Goal: Task Accomplishment & Management: Use online tool/utility

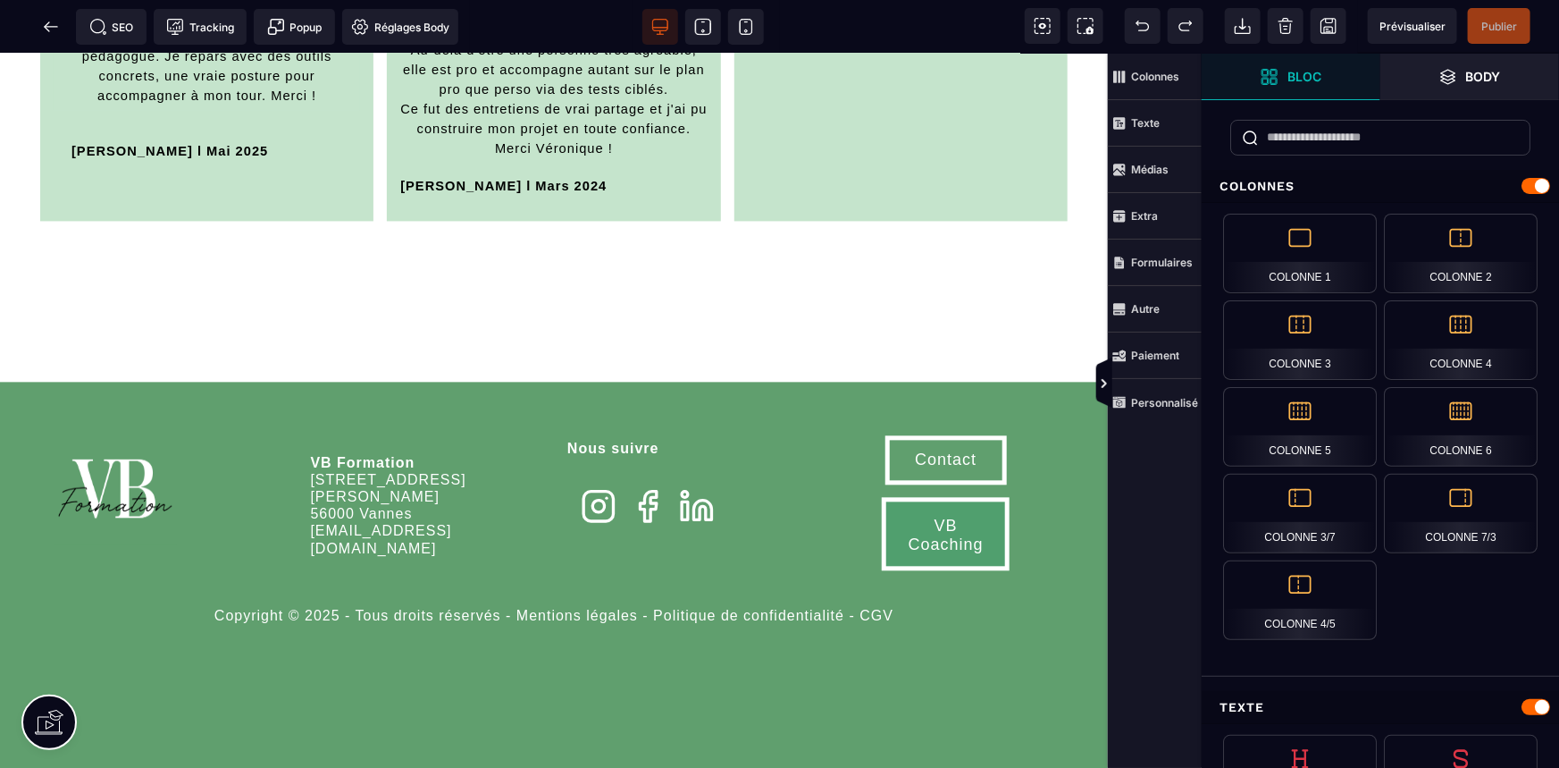
scroll to position [5280, 0]
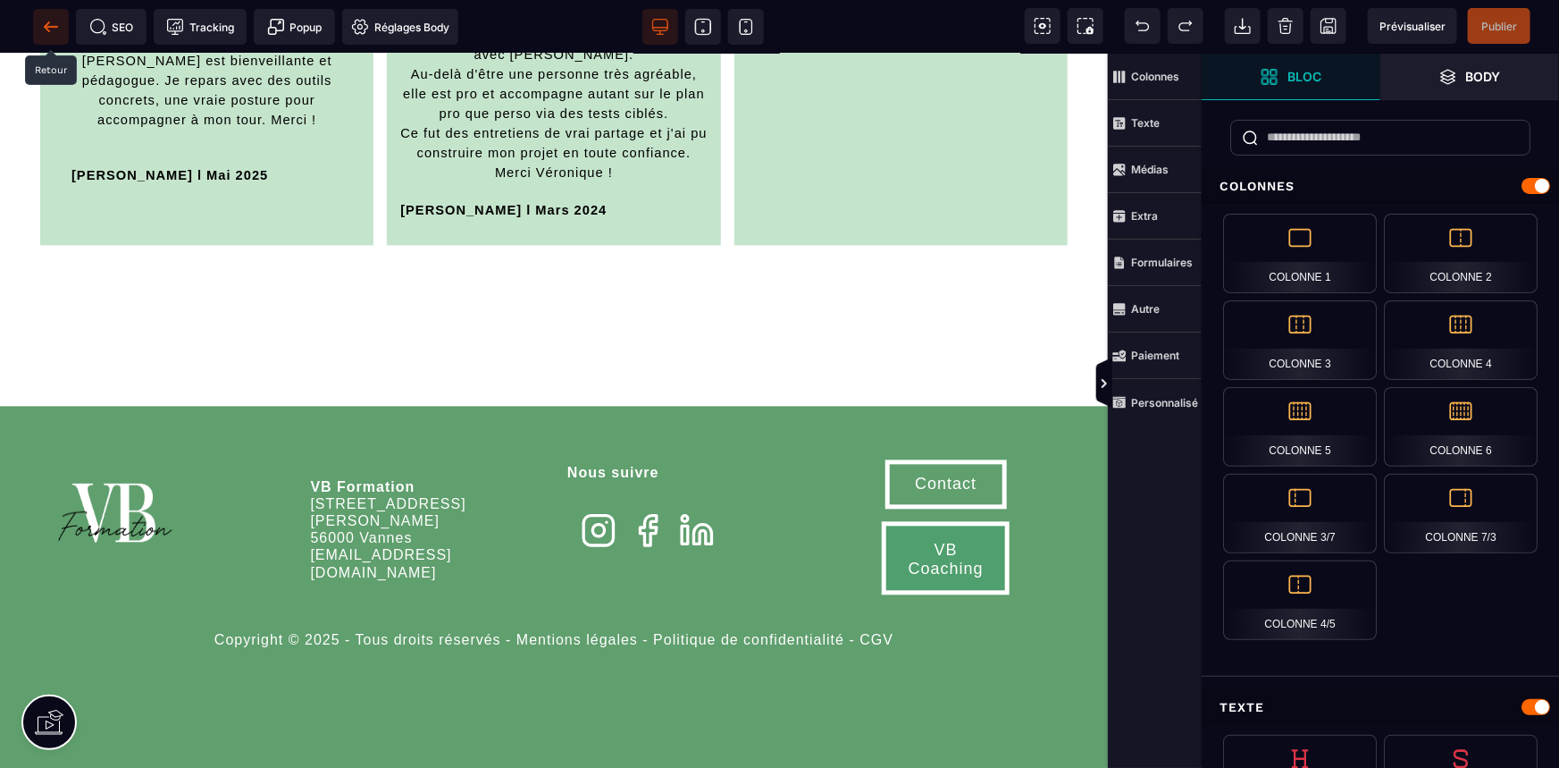
click at [53, 36] on span at bounding box center [51, 27] width 36 height 36
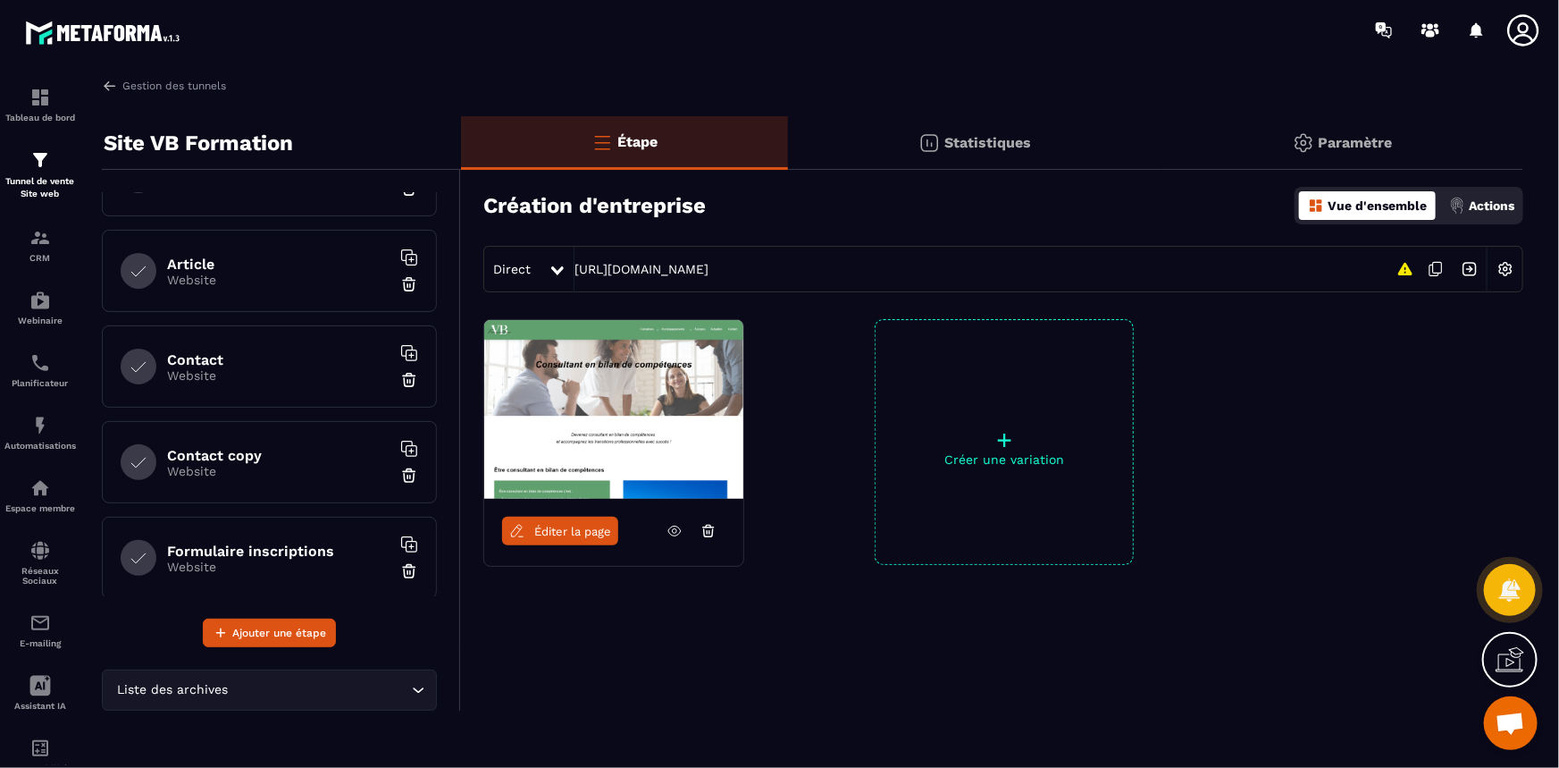
scroll to position [931, 0]
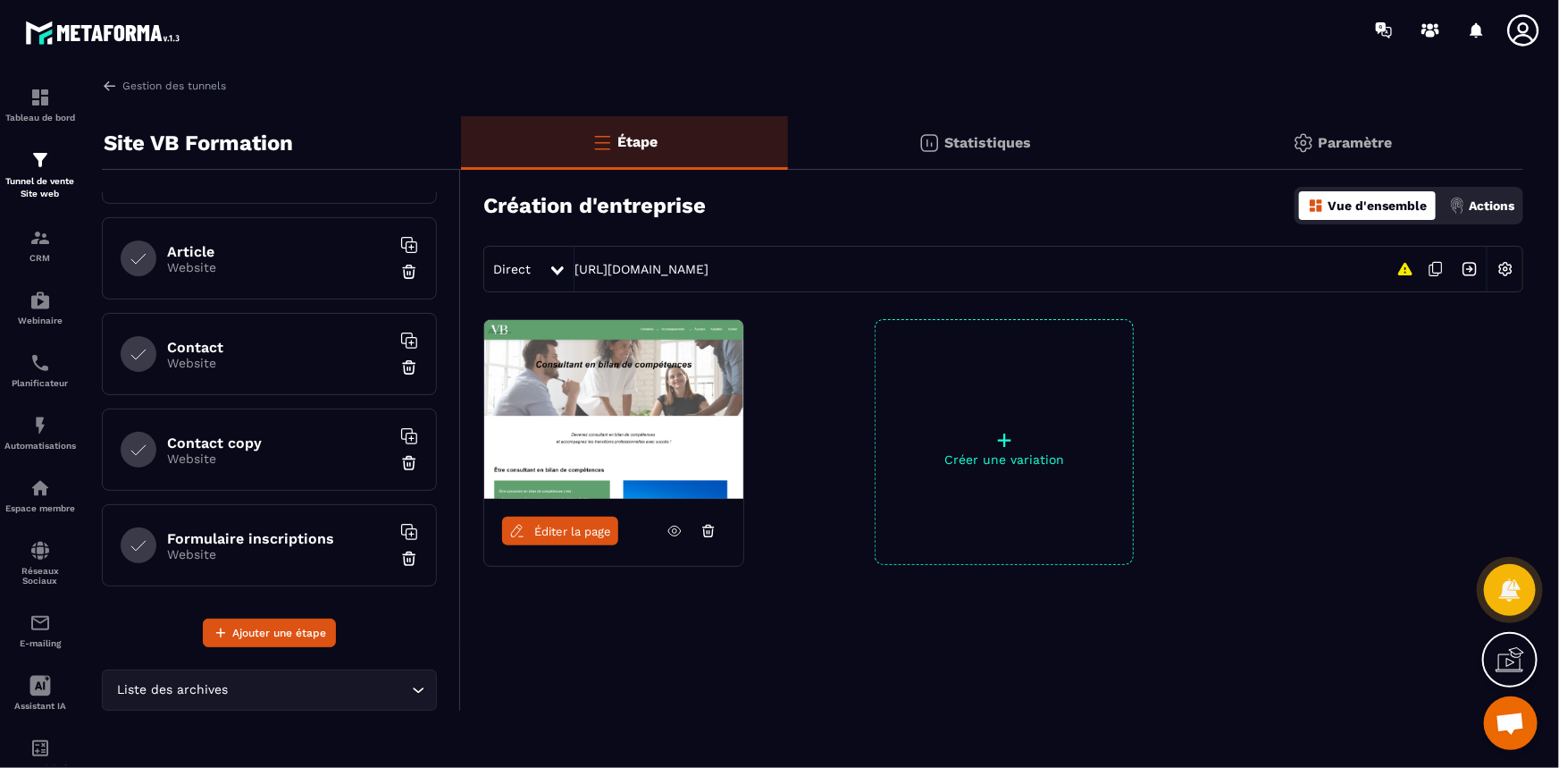
click at [296, 547] on p "Website" at bounding box center [278, 554] width 223 height 14
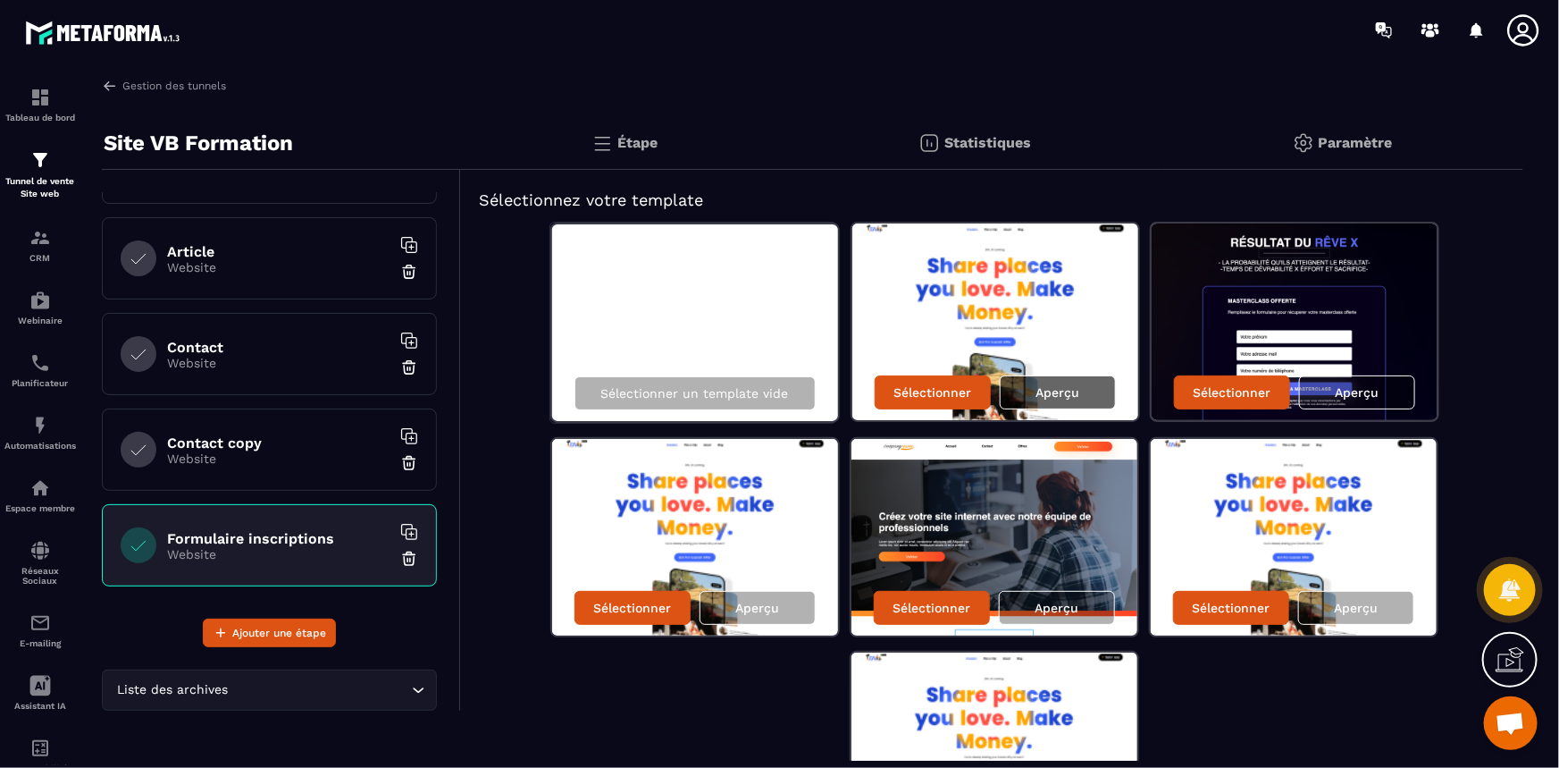
click at [1041, 400] on div "Aperçu" at bounding box center [1058, 392] width 116 height 34
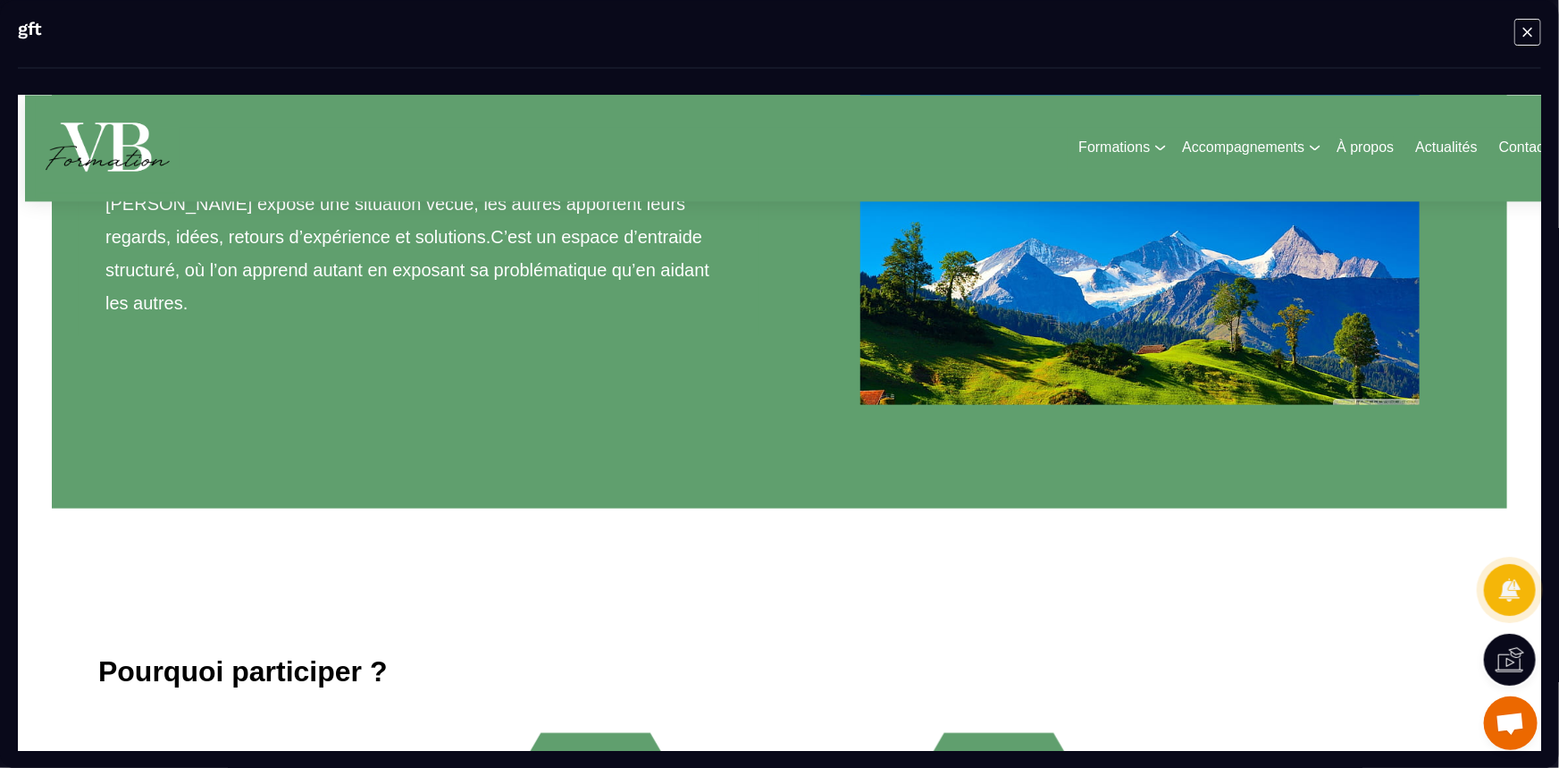
scroll to position [1137, 0]
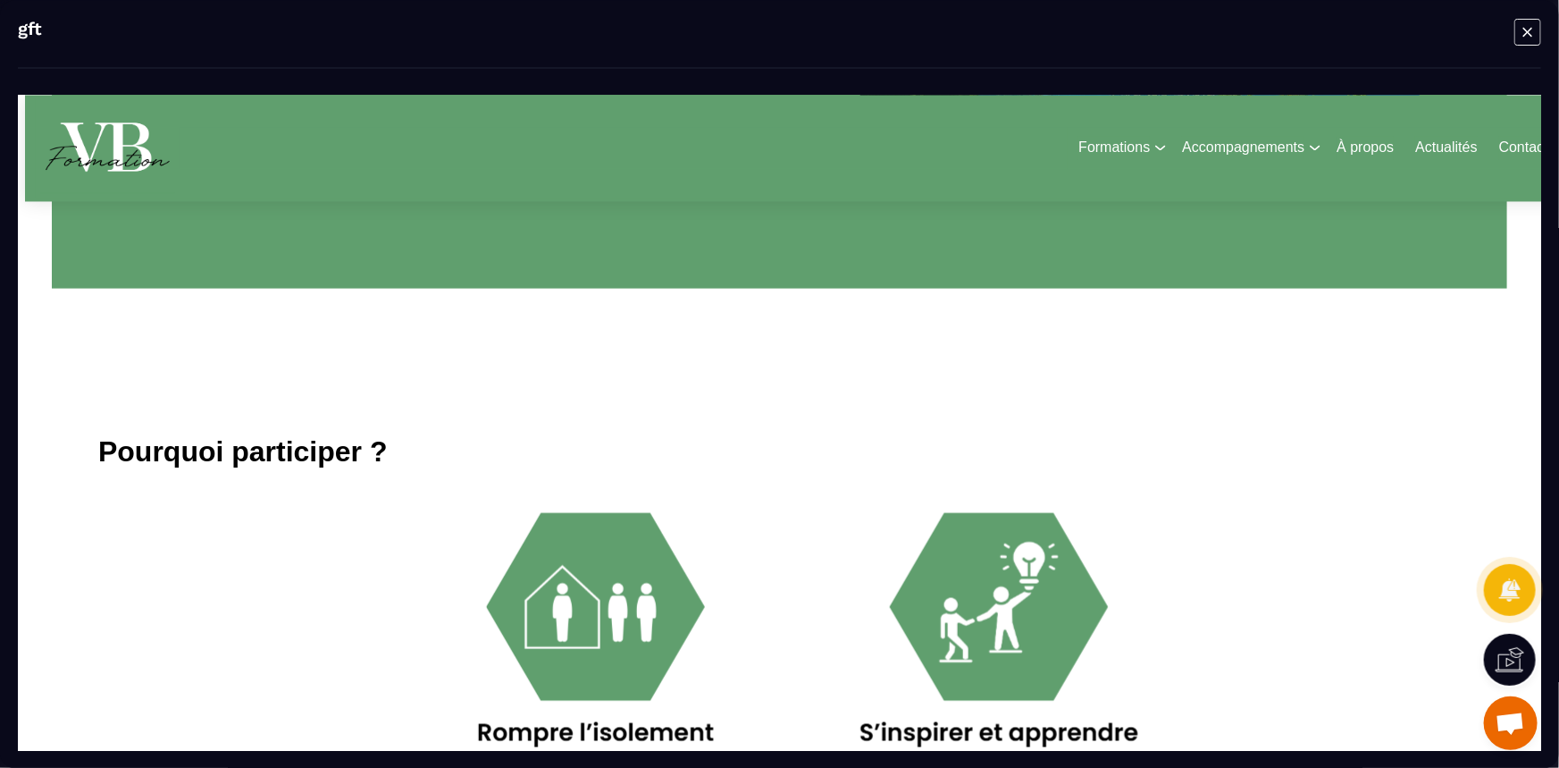
click at [1527, 28] on icon "Modal window" at bounding box center [1528, 32] width 27 height 28
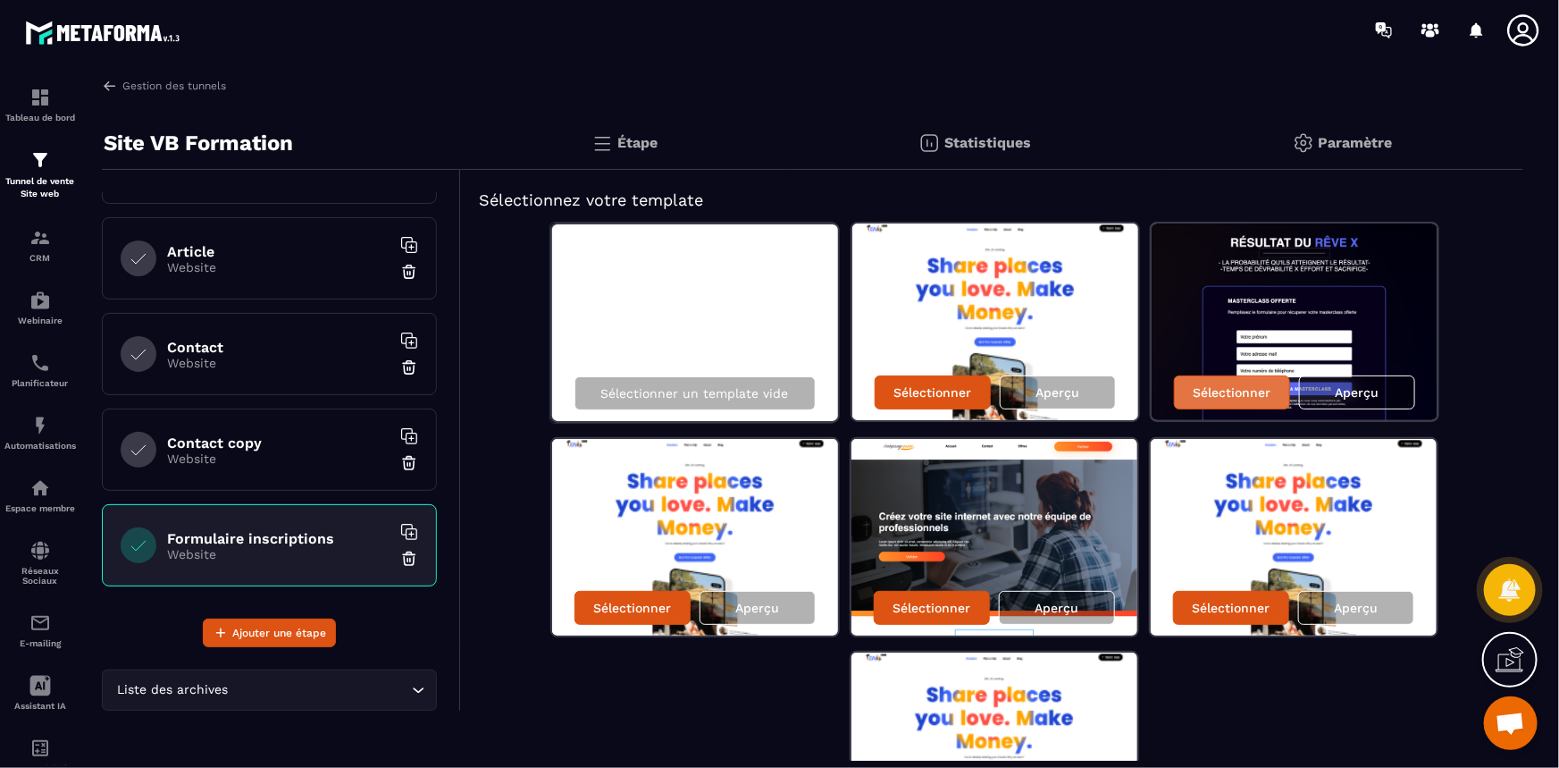
scroll to position [160, 0]
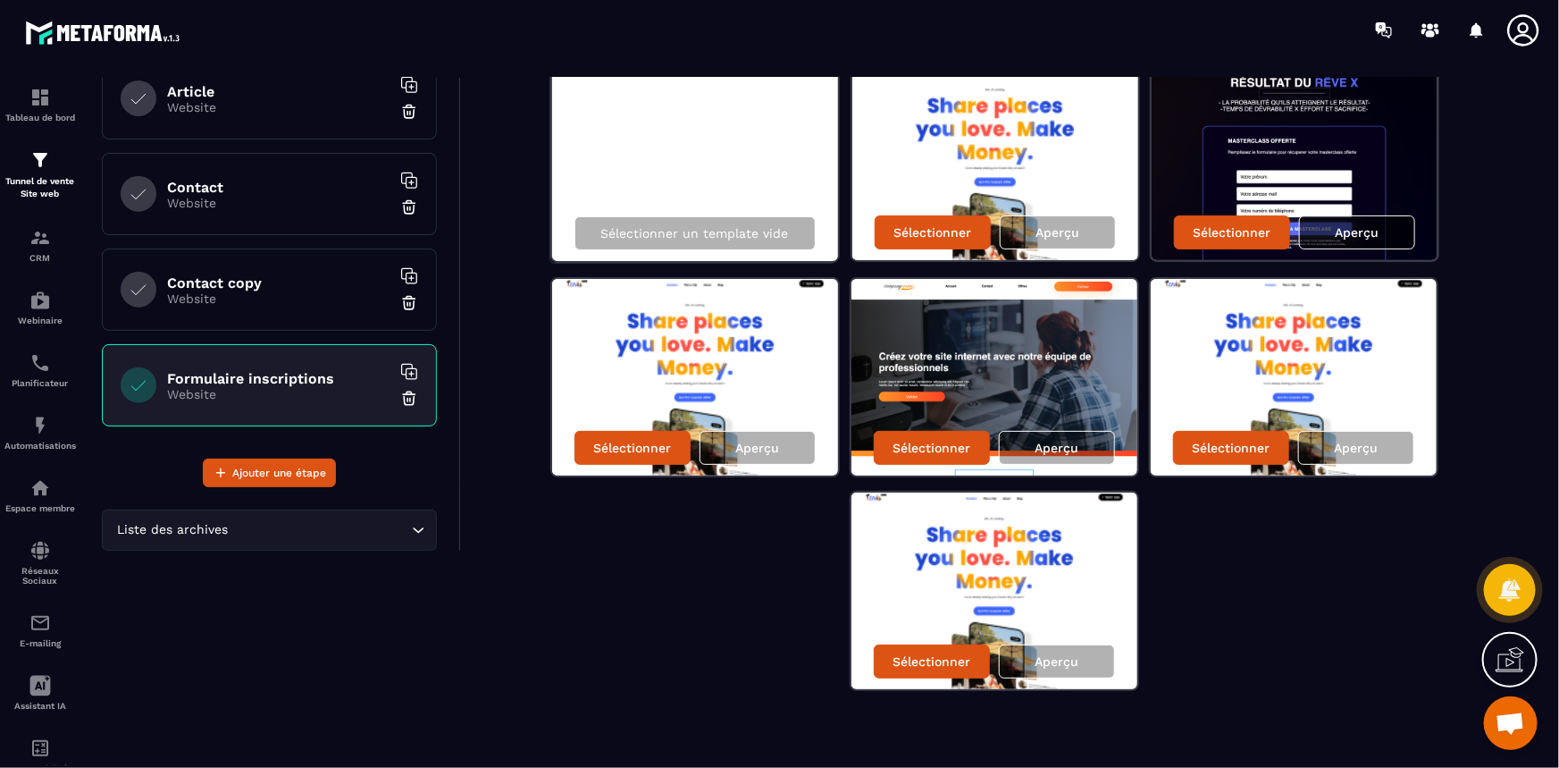
click at [1371, 227] on p "Aperçu" at bounding box center [1357, 232] width 44 height 14
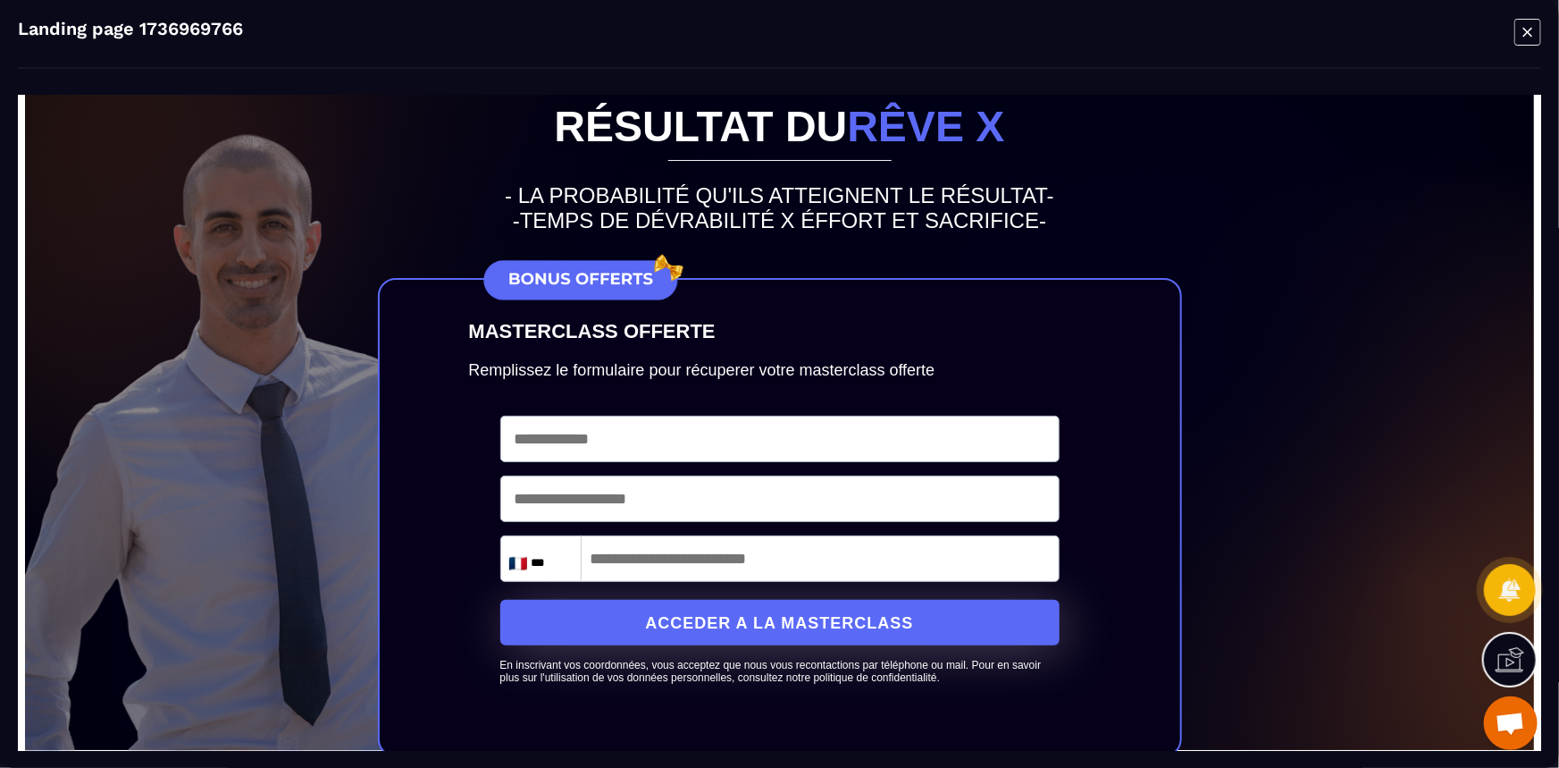
scroll to position [80, 0]
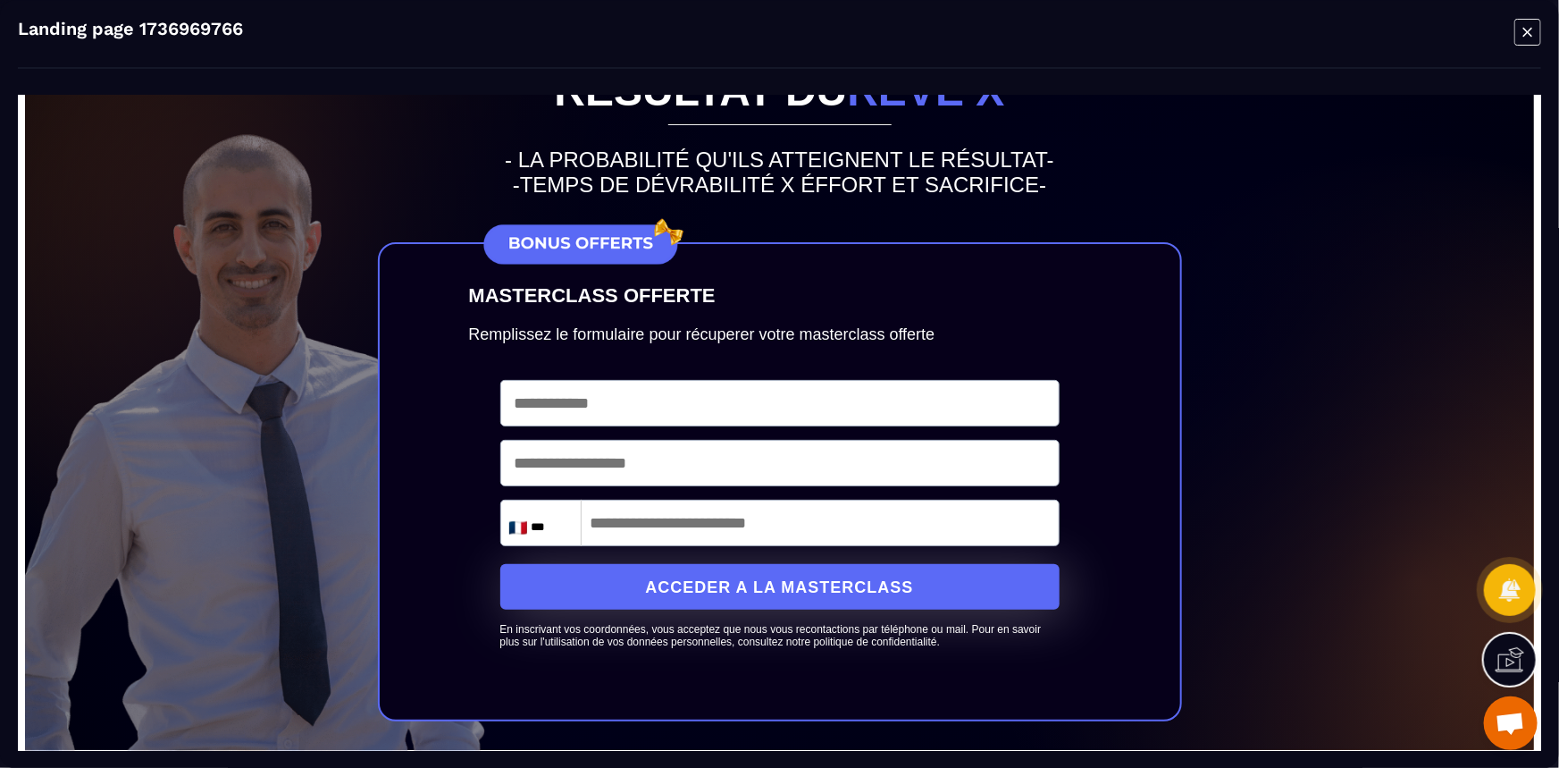
click at [899, 434] on form "*** Andorra (+376) United Arab Emirates (+971) Afghanistan (+93) Antigua & Barb…" at bounding box center [780, 522] width 595 height 322
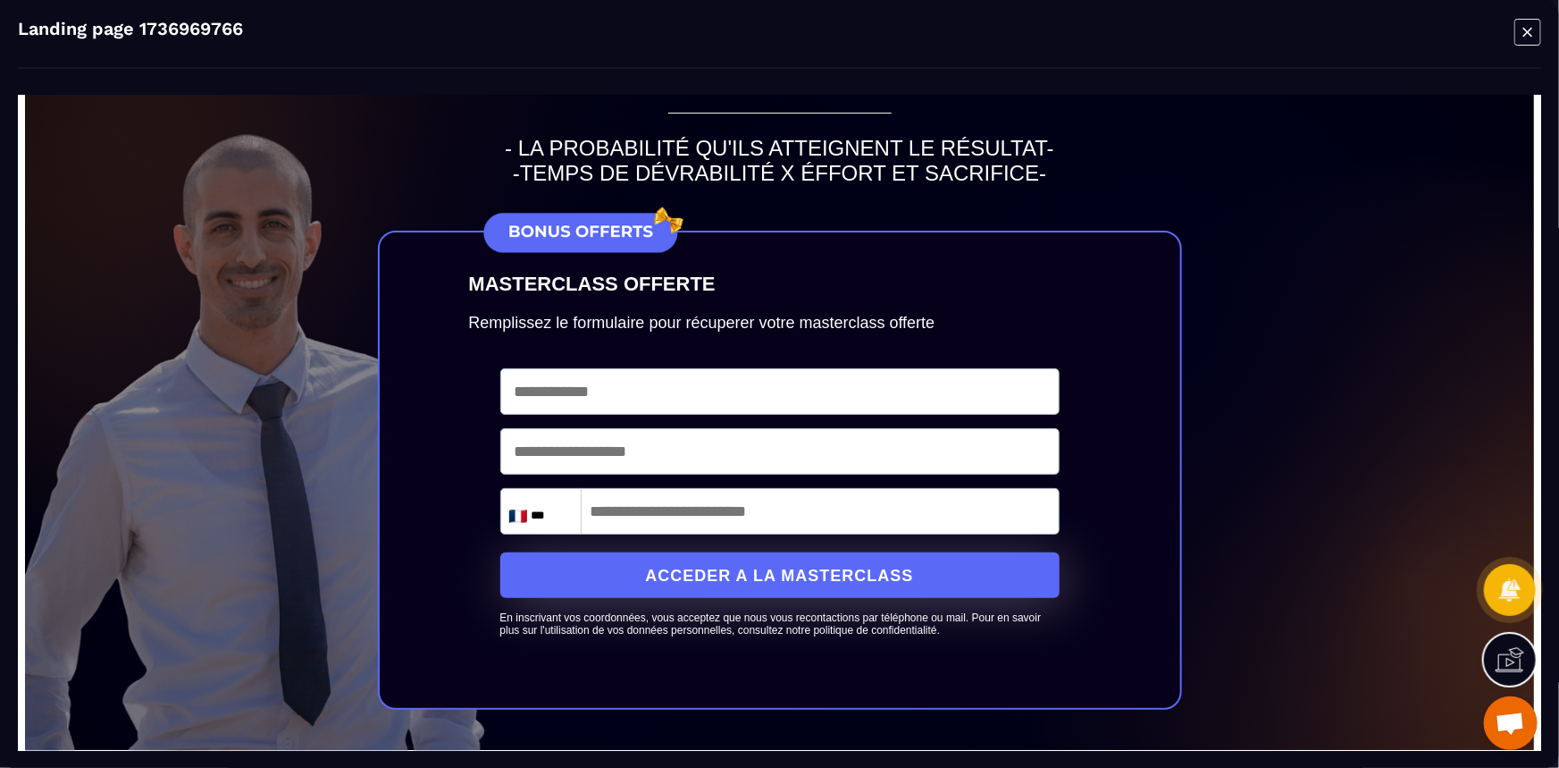
scroll to position [0, 0]
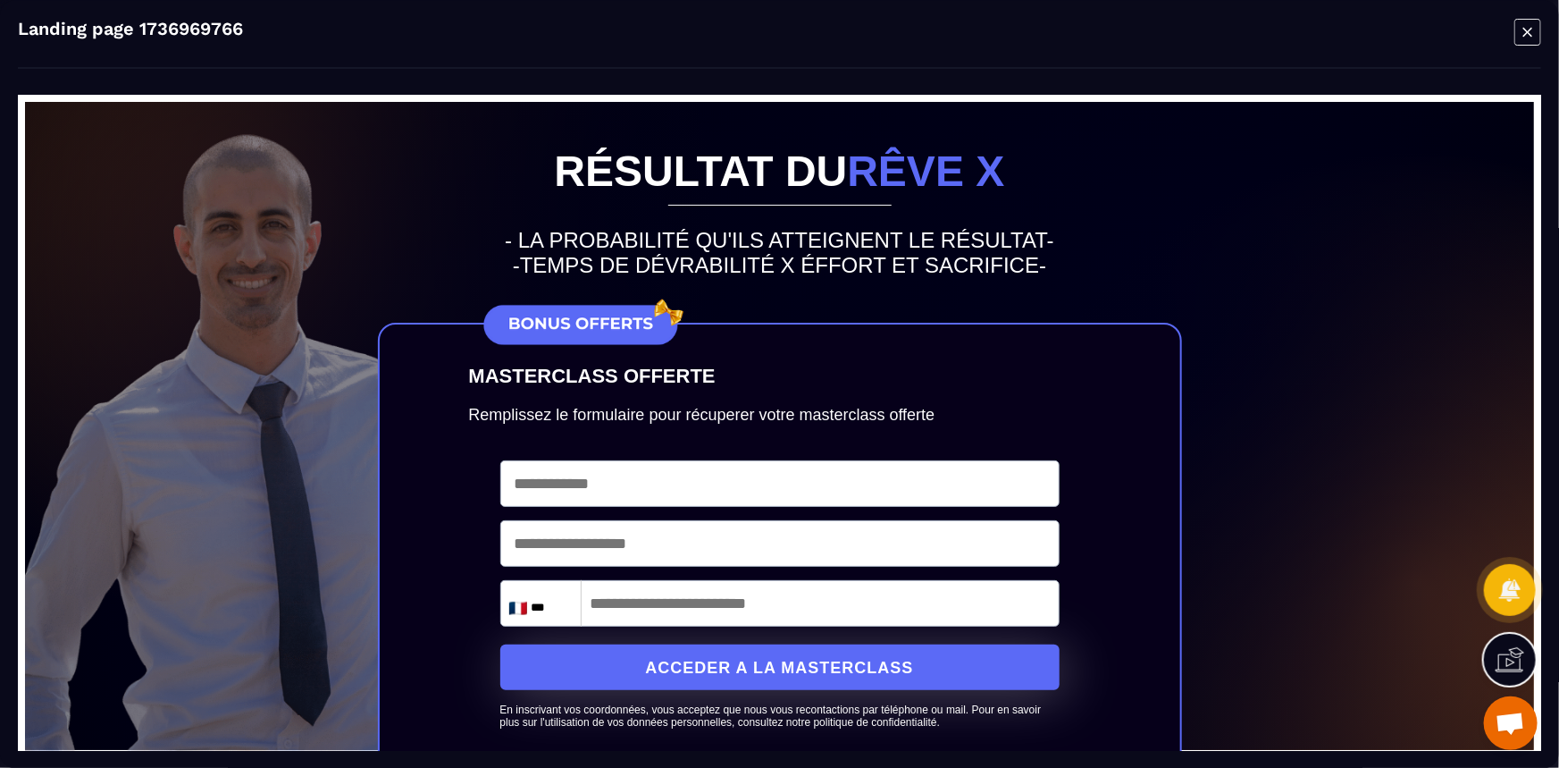
click at [1522, 32] on icon "Modal window" at bounding box center [1528, 32] width 27 height 28
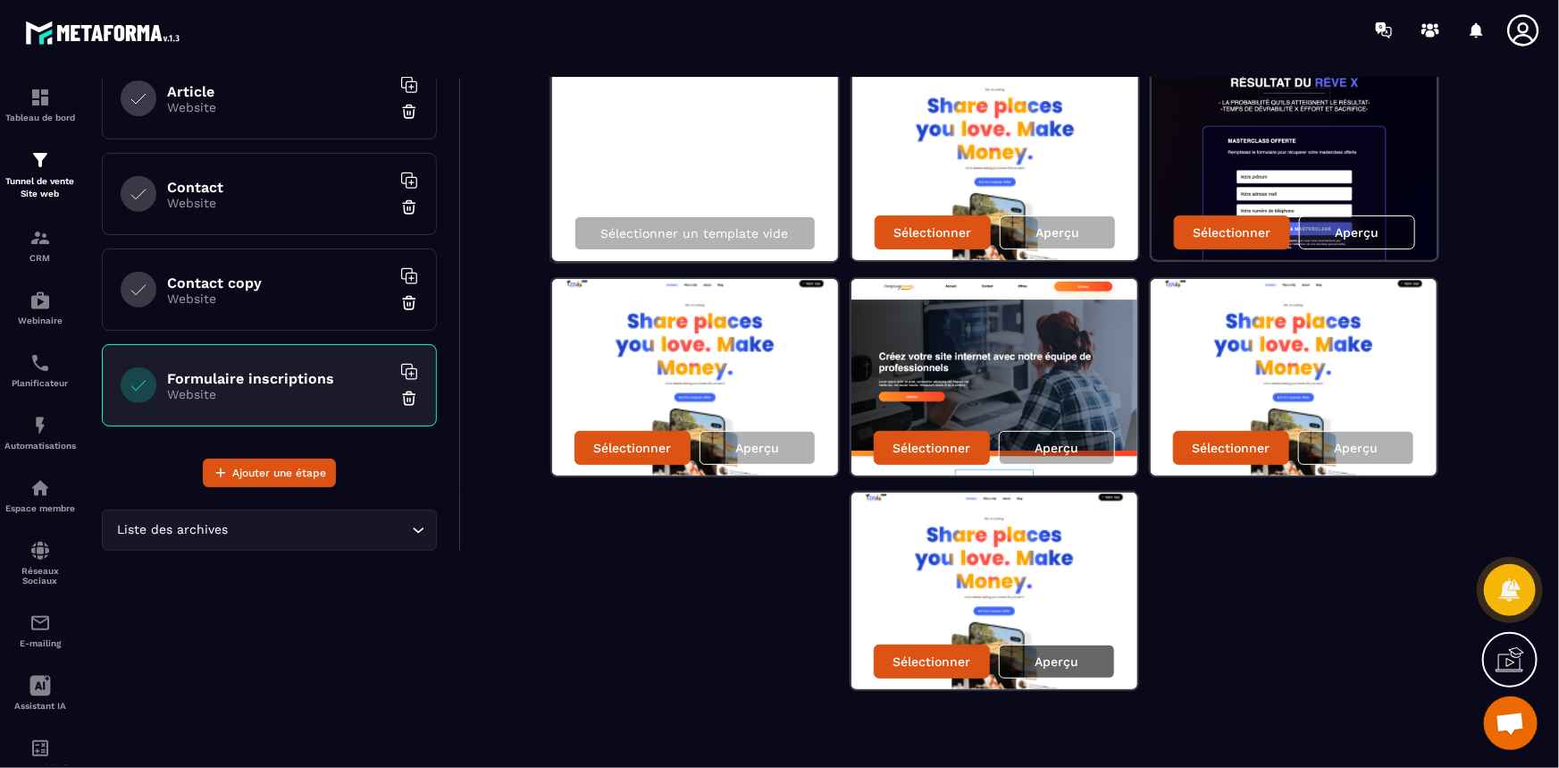
click at [1019, 670] on div "Aperçu" at bounding box center [1057, 661] width 116 height 34
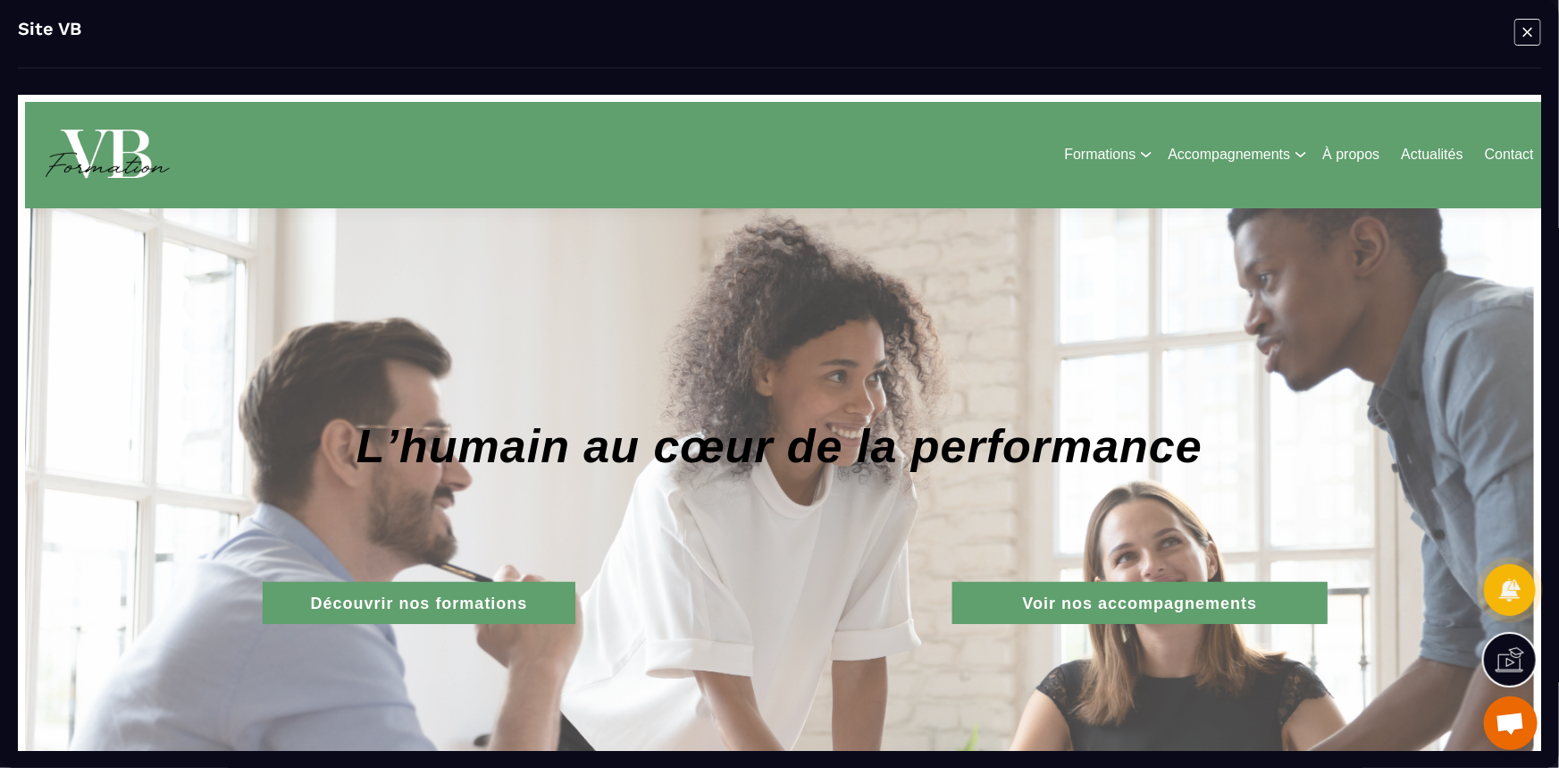
click at [1532, 22] on icon "Modal window" at bounding box center [1528, 32] width 27 height 28
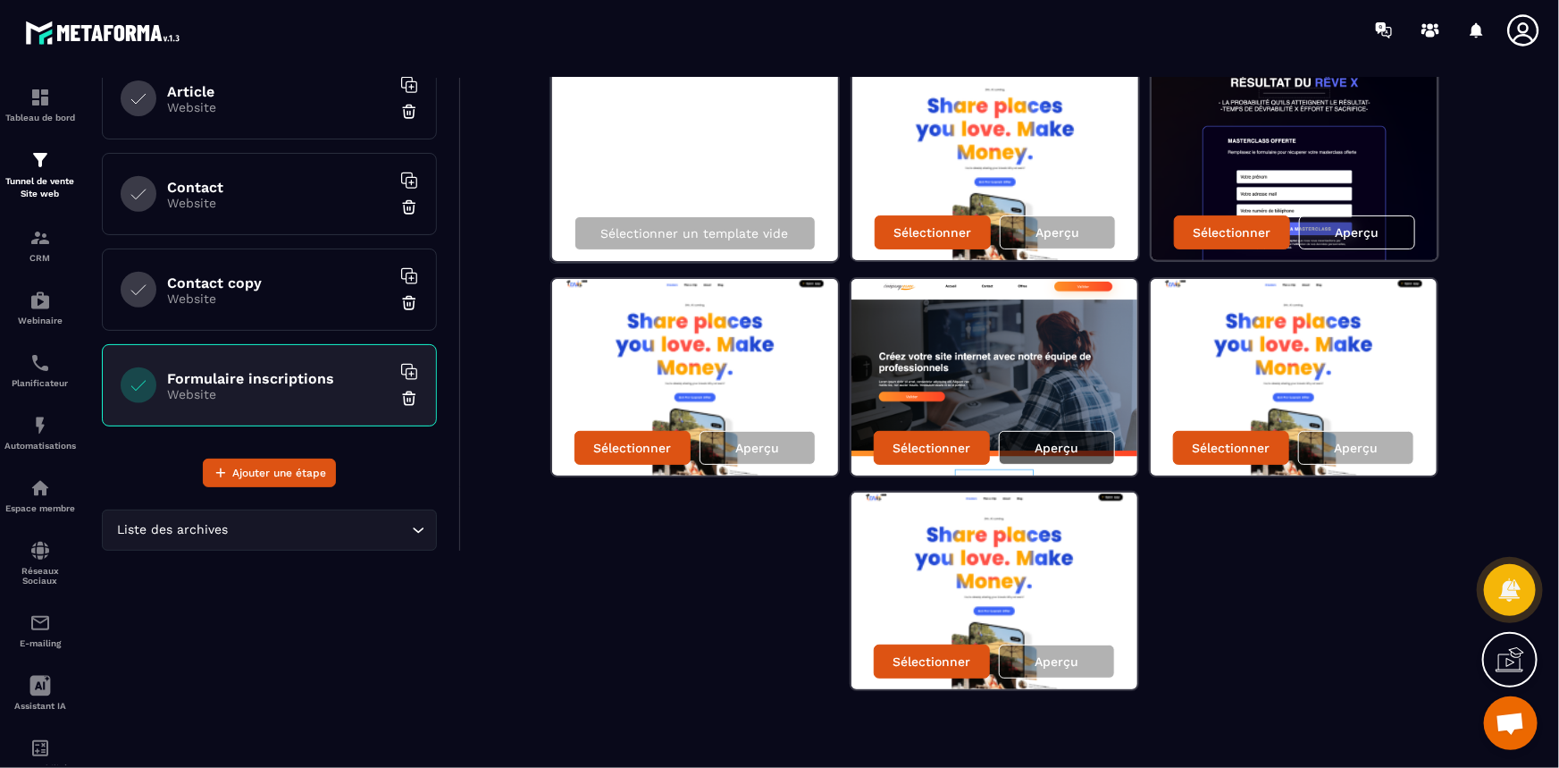
click at [1065, 442] on p "Aperçu" at bounding box center [1057, 448] width 44 height 14
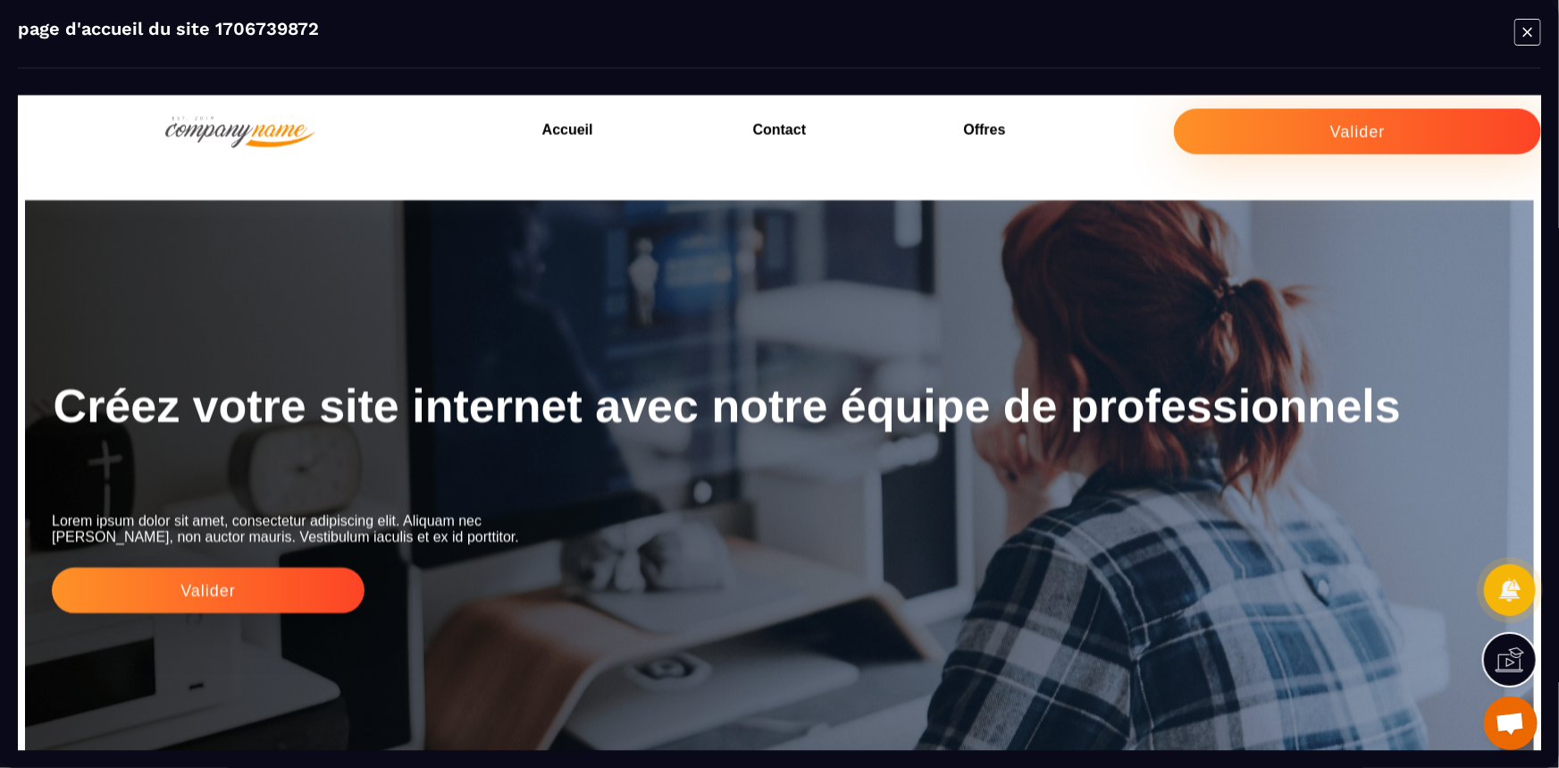
click at [1515, 34] on icon "Modal window" at bounding box center [1528, 32] width 26 height 26
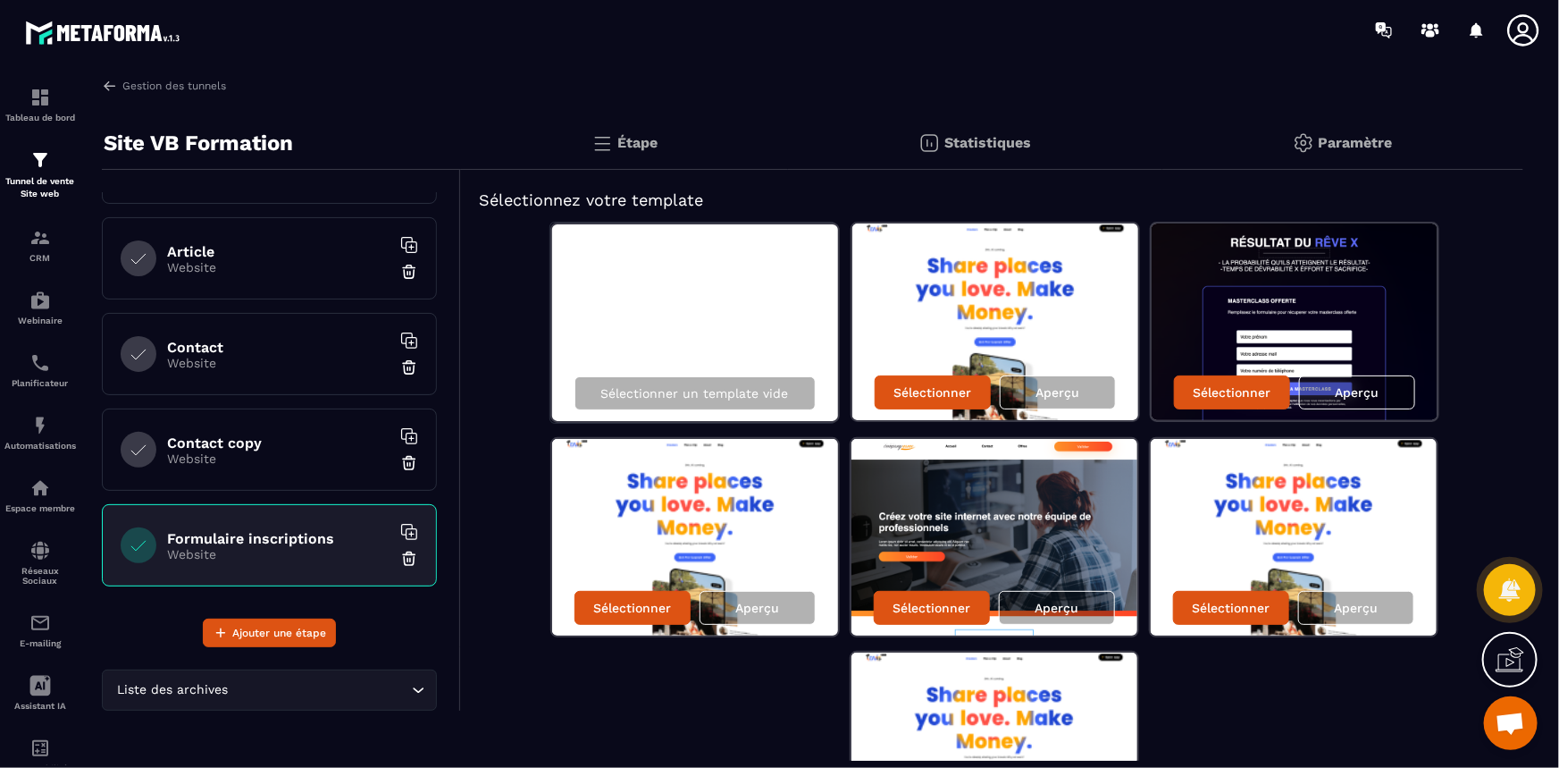
click at [400, 558] on img at bounding box center [409, 559] width 18 height 18
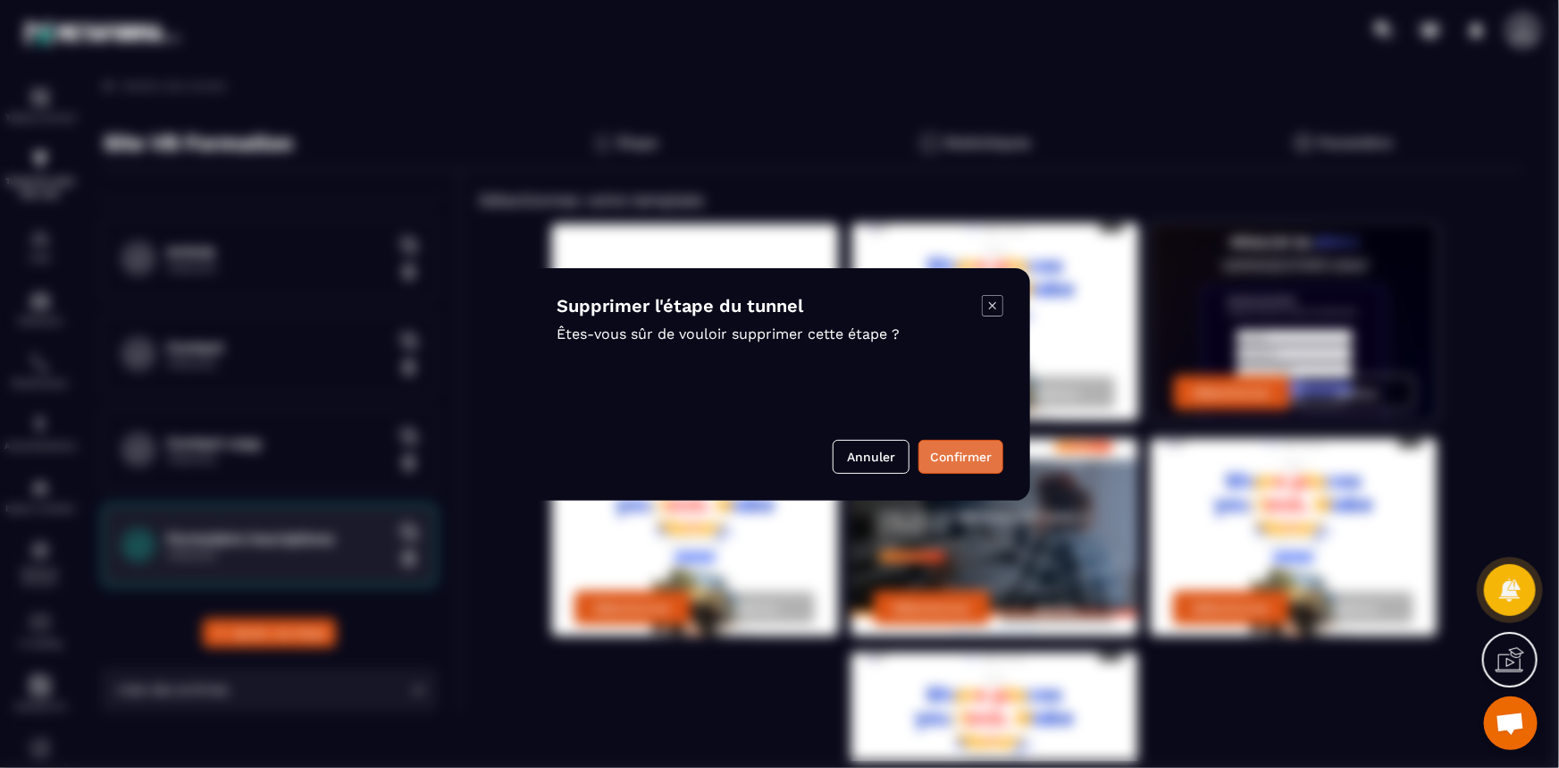
click at [970, 451] on button "Confirmer" at bounding box center [961, 457] width 85 height 34
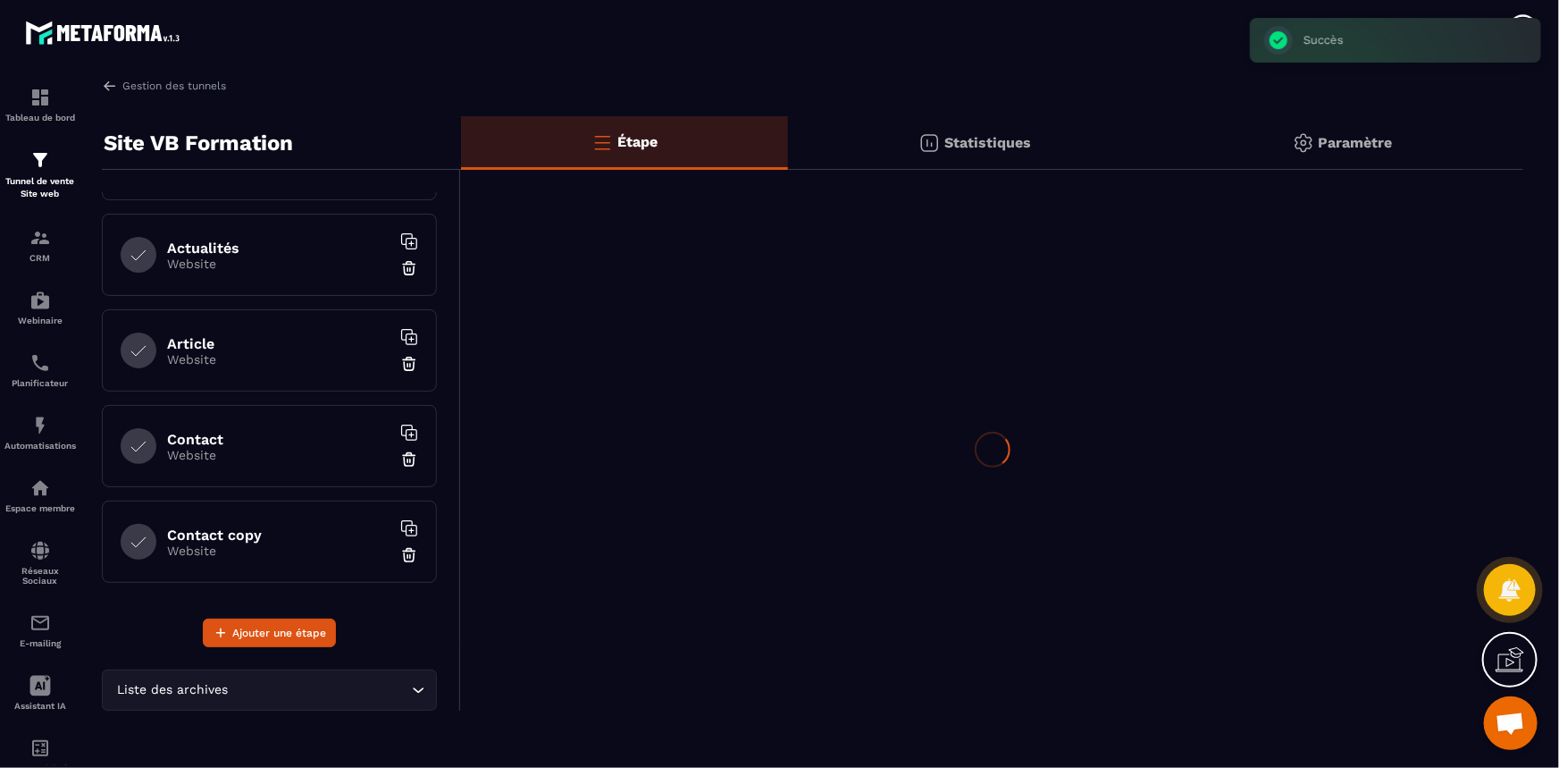
scroll to position [837, 0]
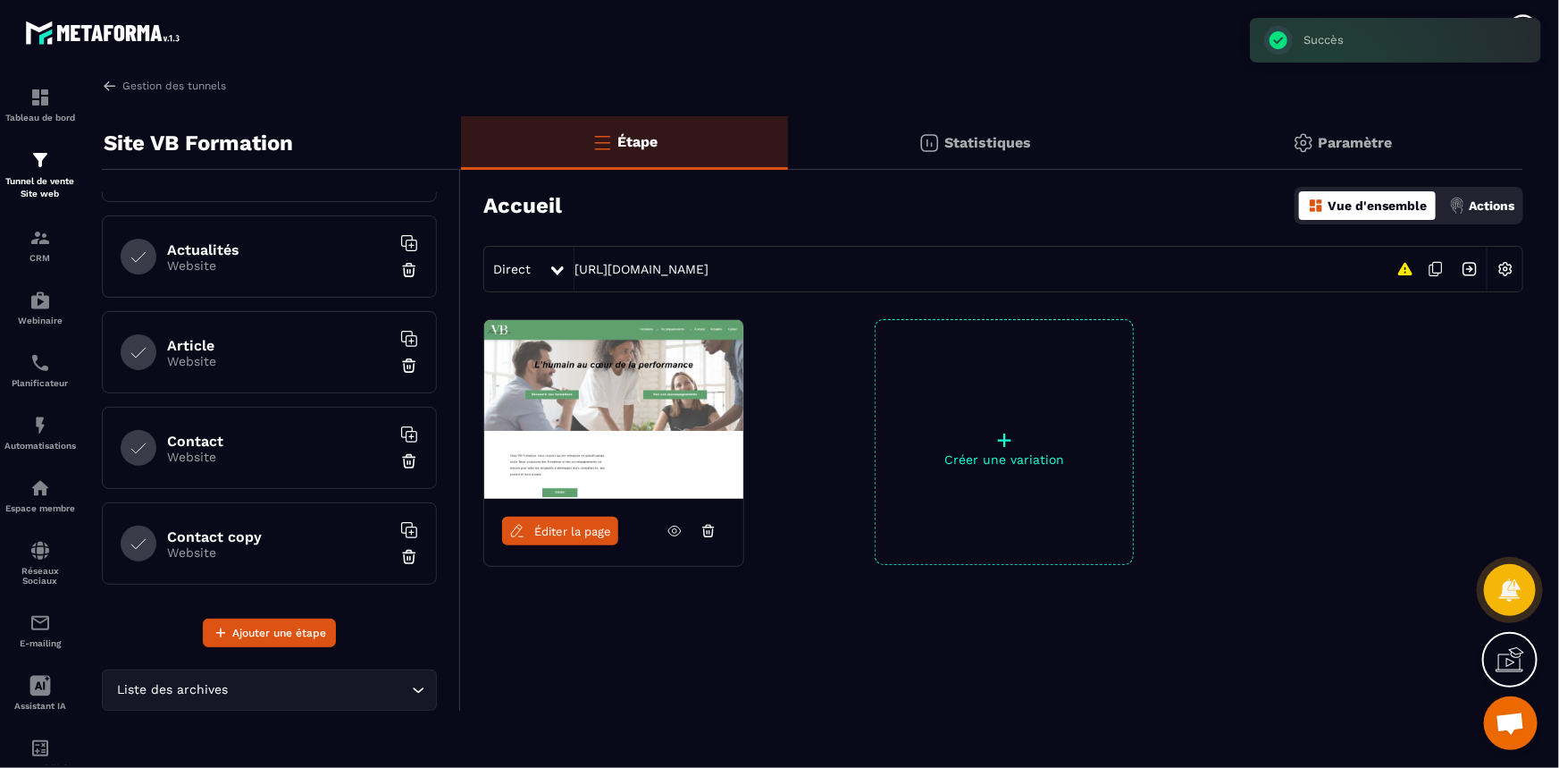
click at [266, 534] on h6 "Contact copy" at bounding box center [278, 536] width 223 height 17
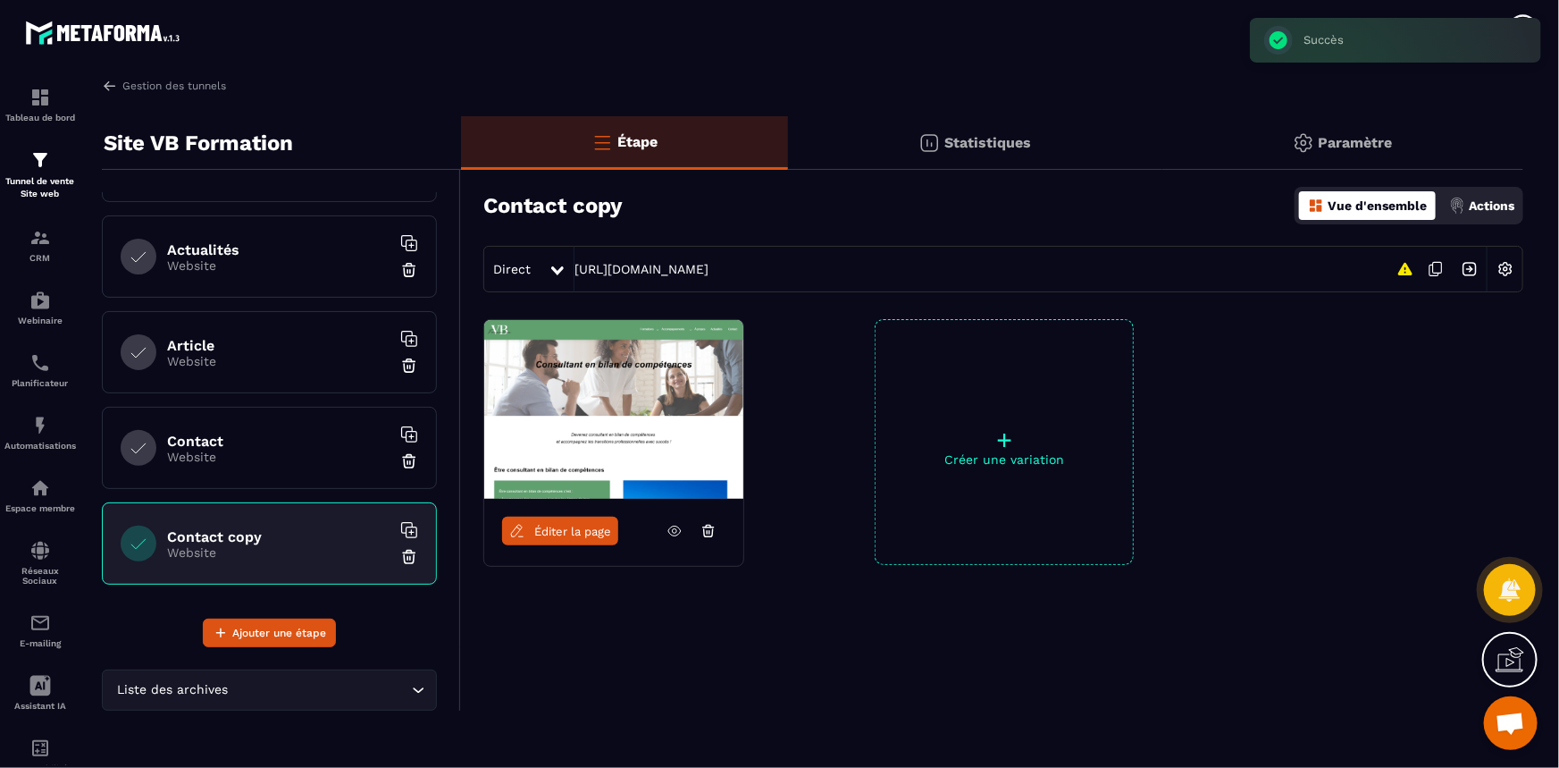
click at [400, 560] on img at bounding box center [409, 557] width 18 height 18
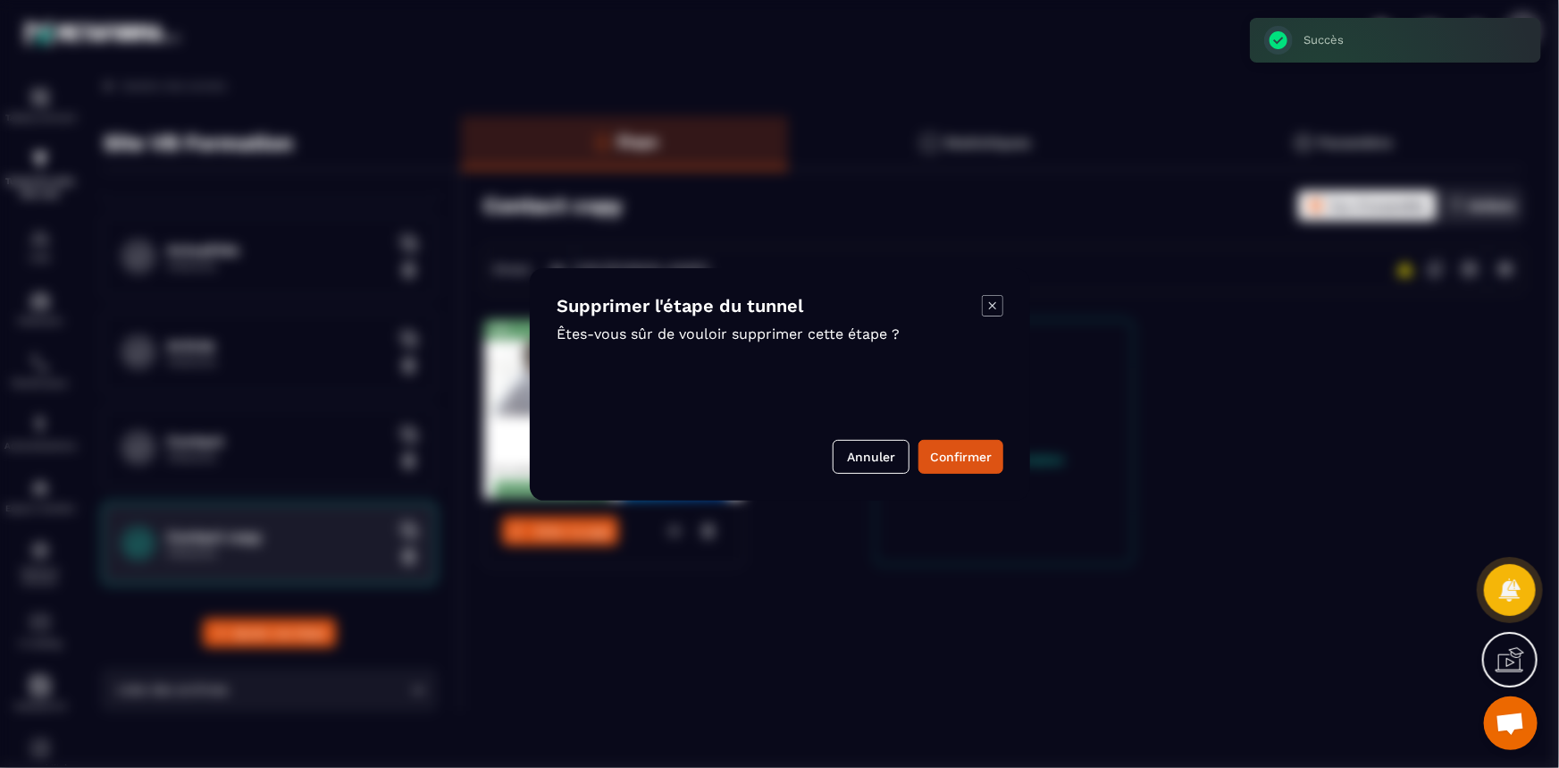
click at [964, 475] on div "Supprimer l'étape du tunnel Êtes-vous sûr de vouloir supprimer cette étape ? An…" at bounding box center [780, 384] width 500 height 232
click at [963, 466] on button "Confirmer" at bounding box center [961, 457] width 85 height 34
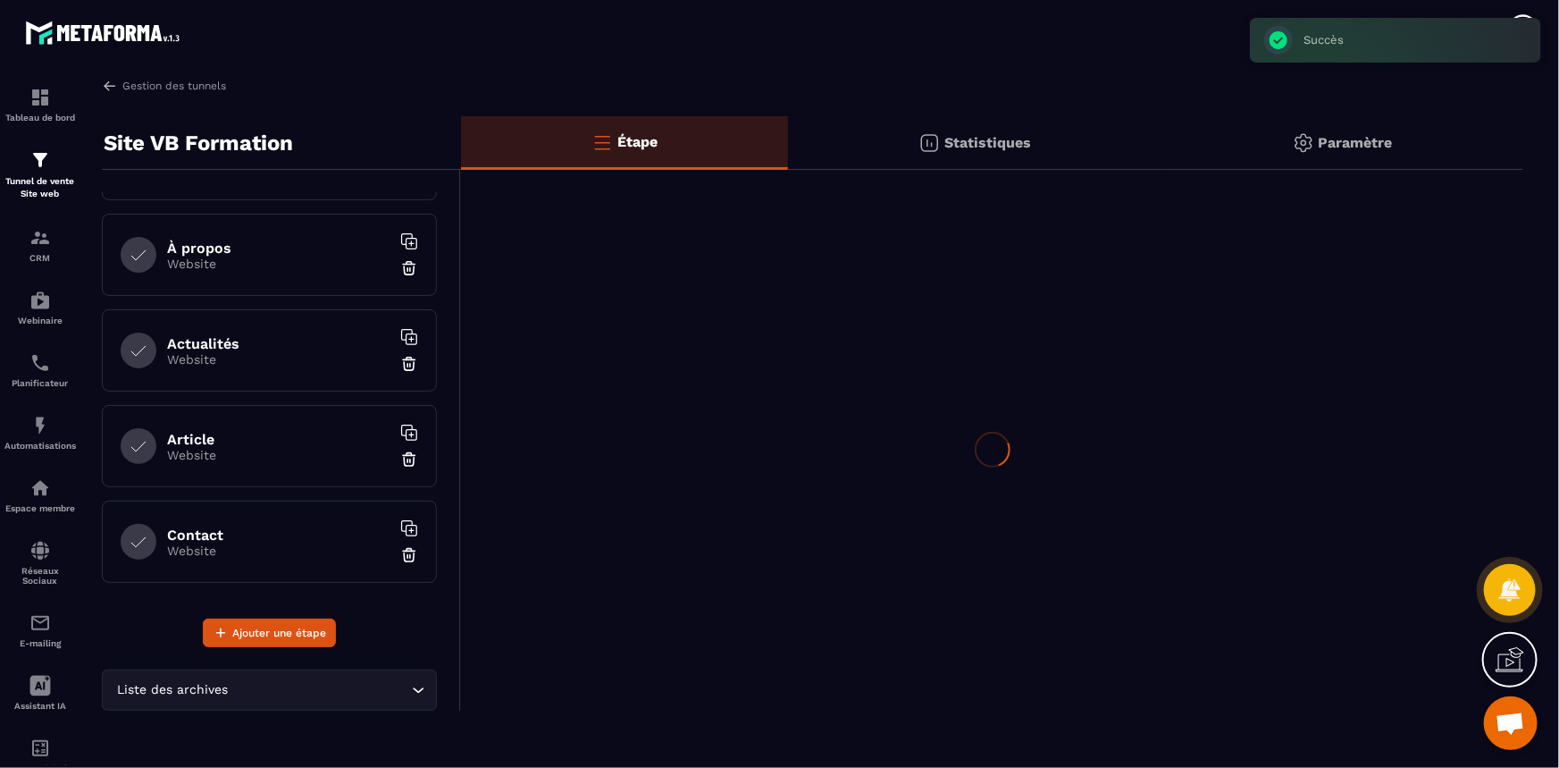
scroll to position [742, 0]
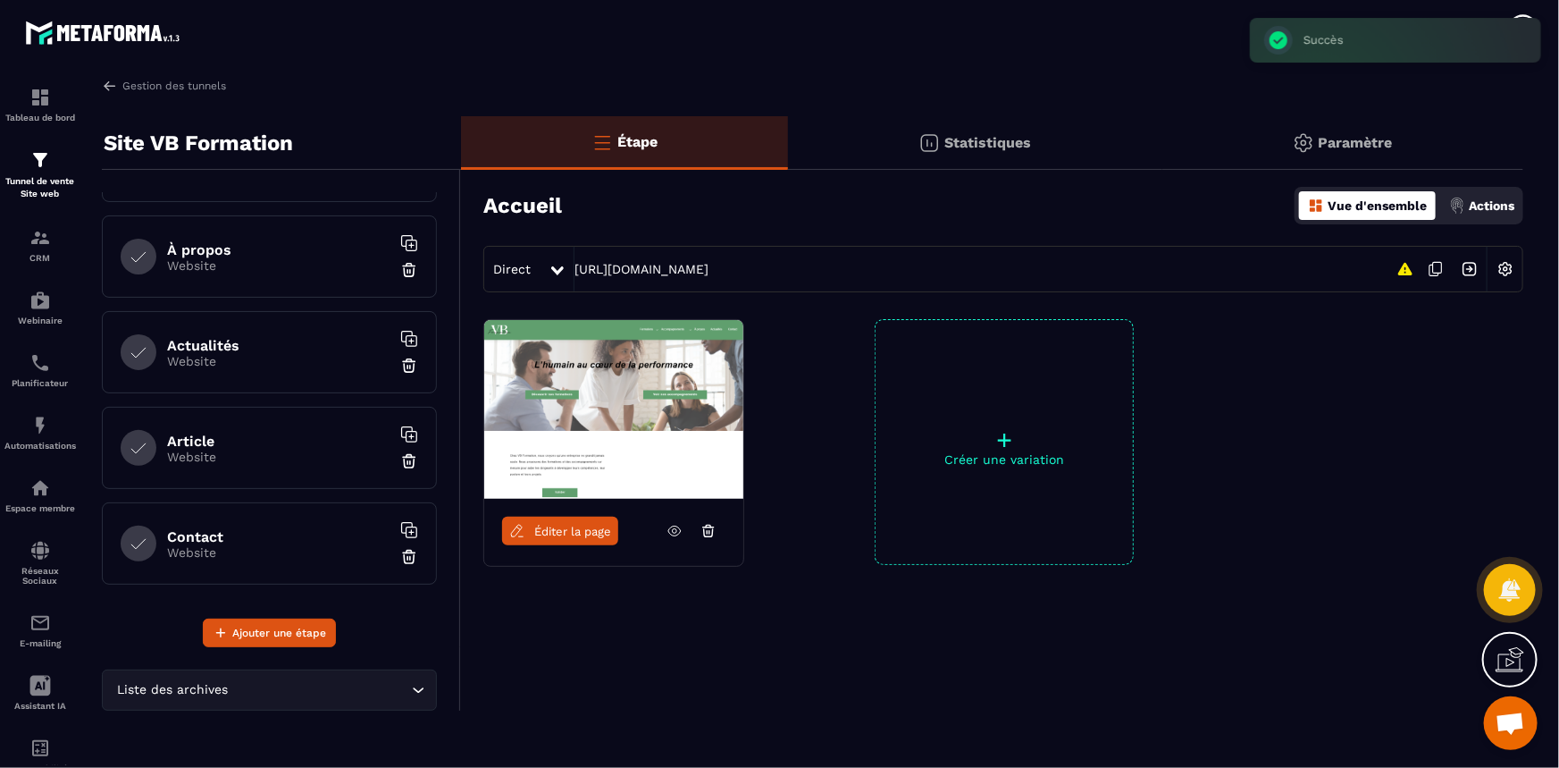
click at [232, 524] on div "Contact Website" at bounding box center [269, 543] width 335 height 82
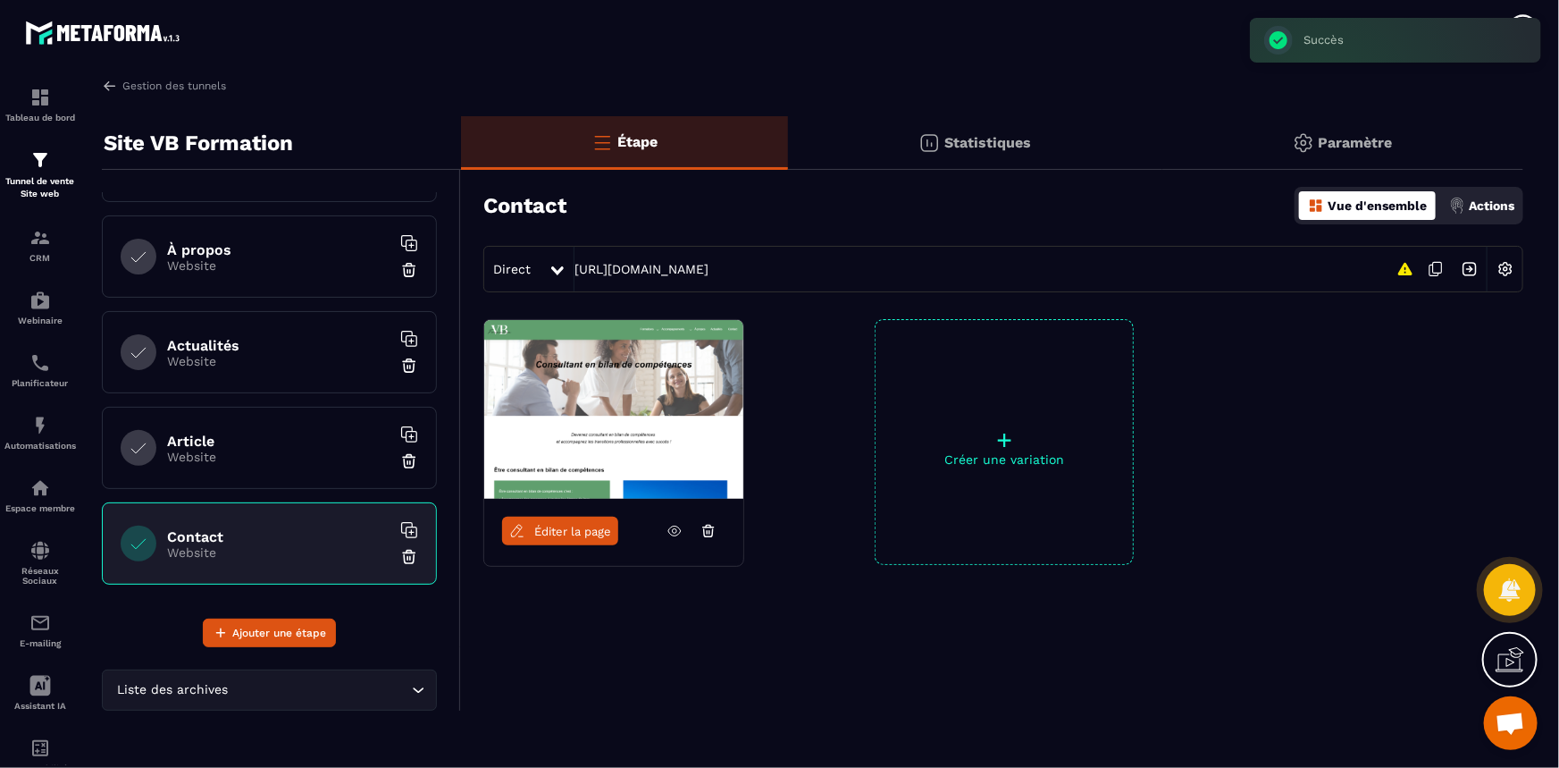
click at [407, 527] on icon at bounding box center [412, 532] width 11 height 11
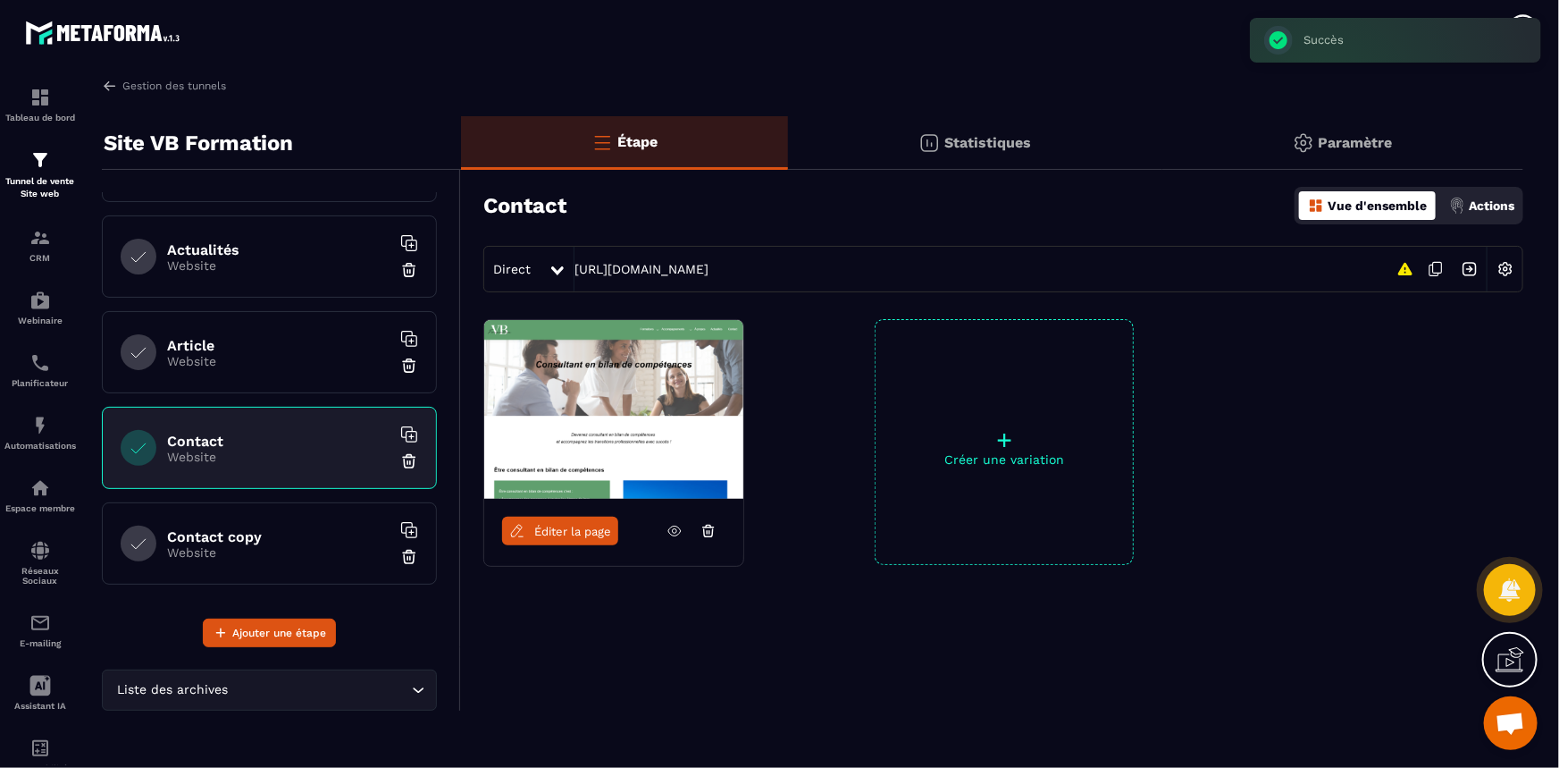
scroll to position [836, 0]
click at [268, 529] on h6 "Contact copy" at bounding box center [278, 537] width 223 height 17
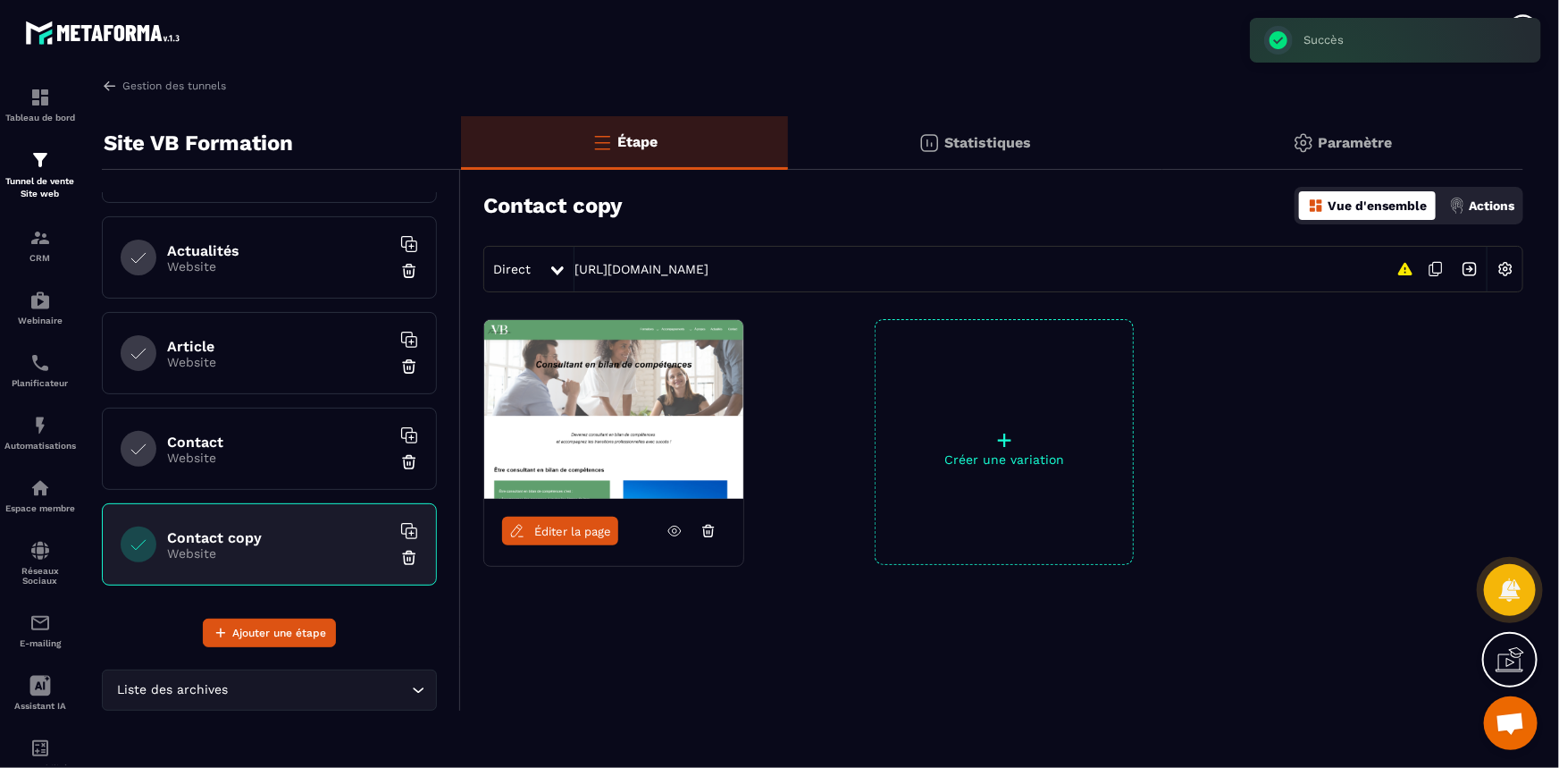
click at [532, 539] on link "Éditer la page" at bounding box center [560, 530] width 116 height 29
